Goal: Navigation & Orientation: Find specific page/section

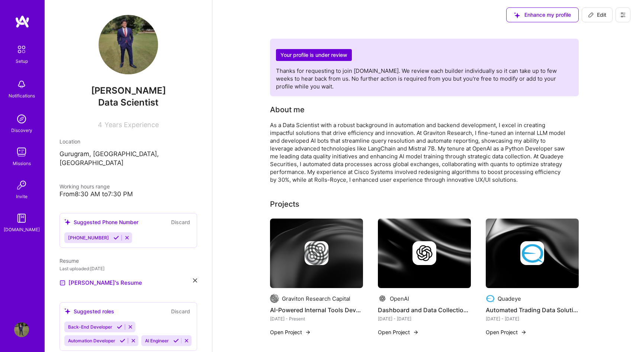
click at [27, 52] on img at bounding box center [22, 50] width 16 height 16
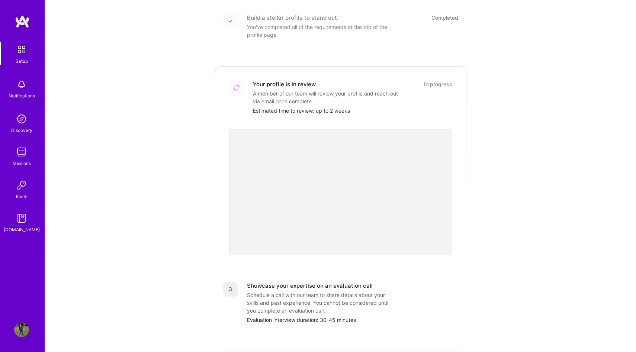
scroll to position [25, 0]
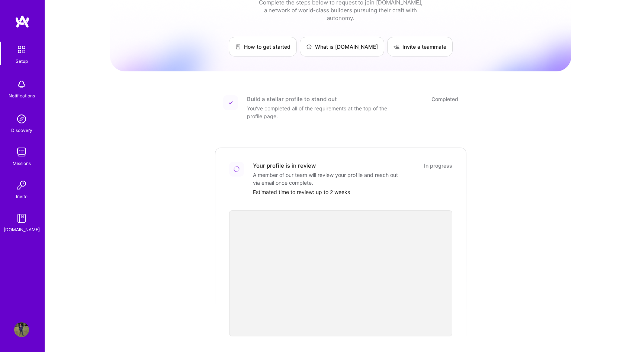
click at [22, 187] on img at bounding box center [21, 185] width 15 height 15
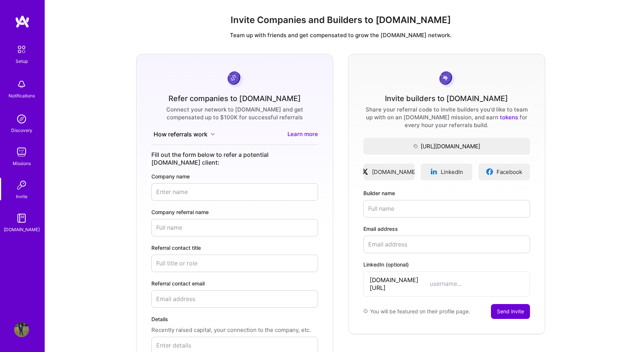
click at [21, 221] on img at bounding box center [21, 218] width 15 height 15
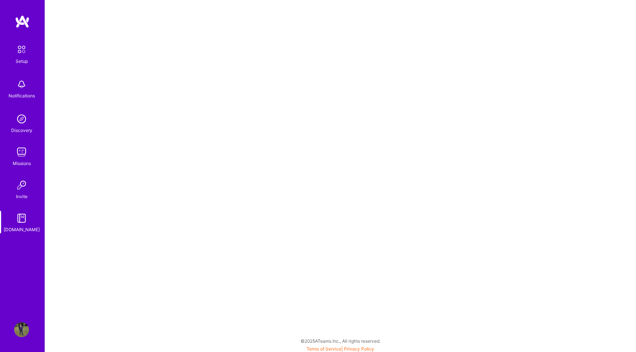
click at [29, 192] on img at bounding box center [21, 185] width 15 height 15
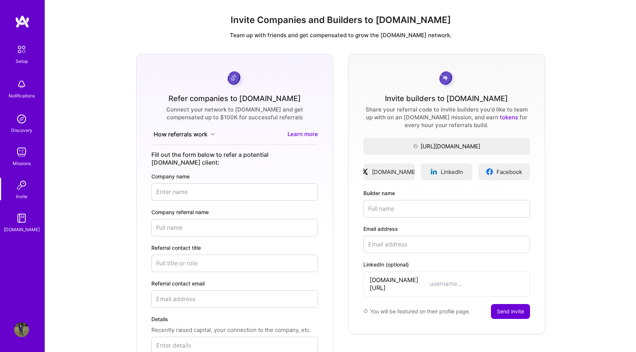
click at [30, 163] on div "Missions" at bounding box center [22, 163] width 18 height 8
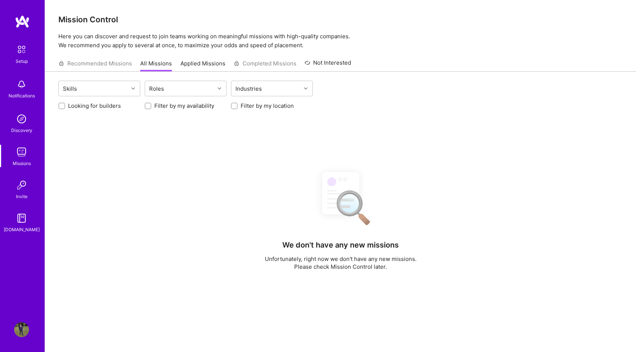
click at [23, 124] on img at bounding box center [21, 119] width 15 height 15
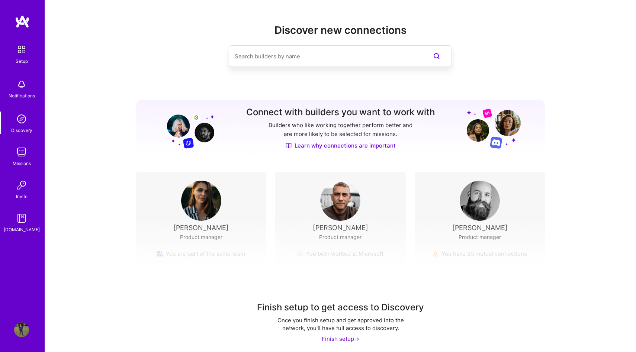
click at [21, 95] on div "Notifications" at bounding box center [22, 96] width 26 height 8
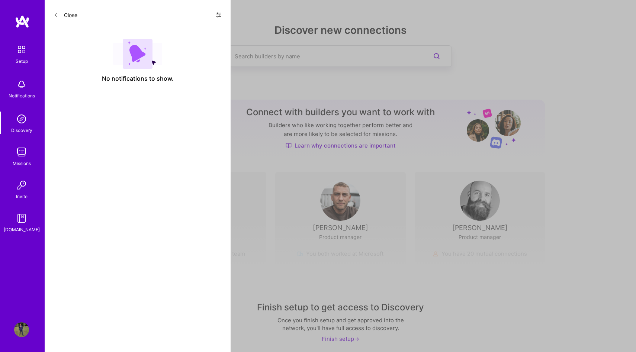
click at [23, 52] on img at bounding box center [22, 50] width 16 height 16
